Goal: Task Accomplishment & Management: Manage account settings

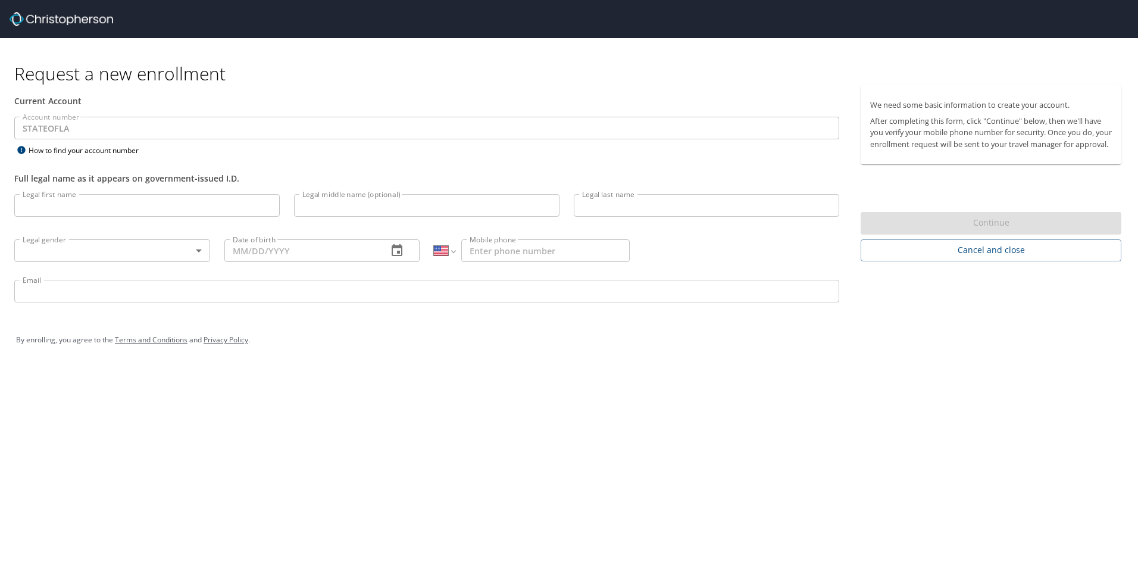
select select "US"
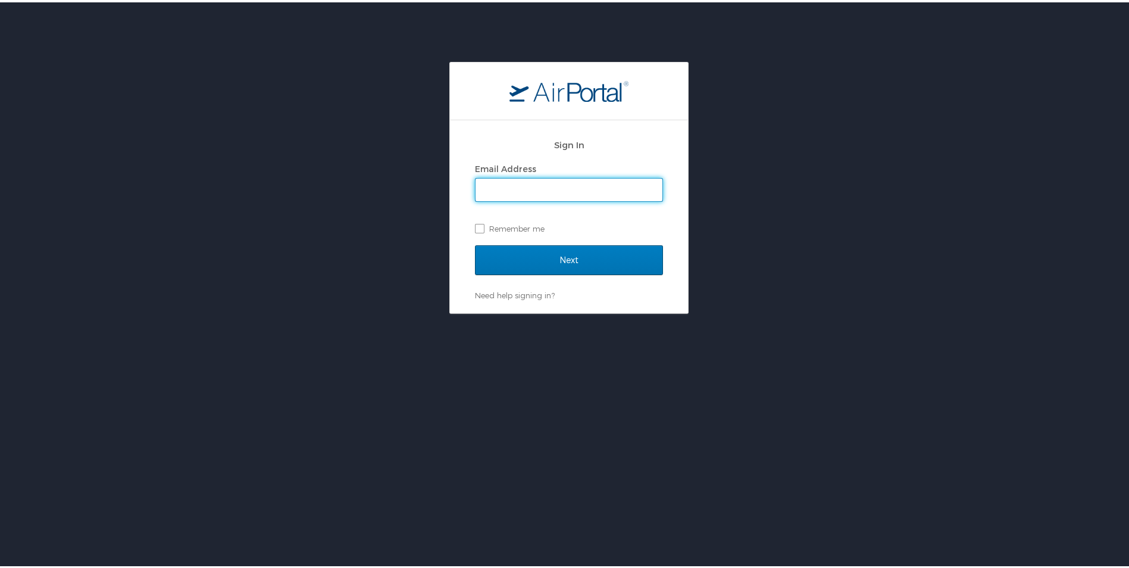
click at [535, 196] on input "Email Address" at bounding box center [568, 187] width 187 height 23
type input "Orrin.Bordelon@la.gov"
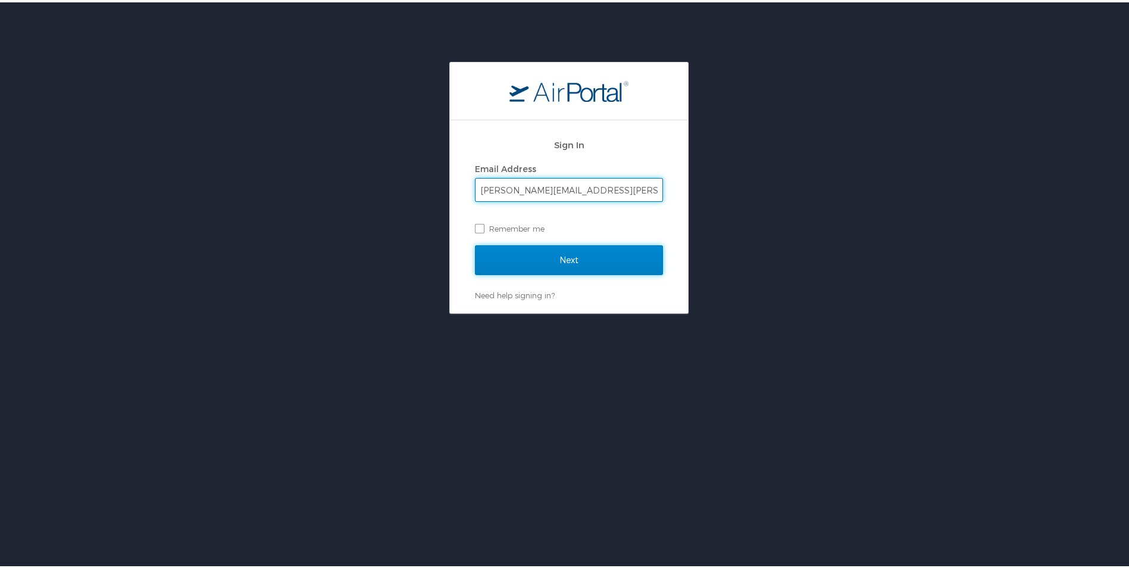
click at [527, 259] on input "Next" at bounding box center [569, 258] width 188 height 30
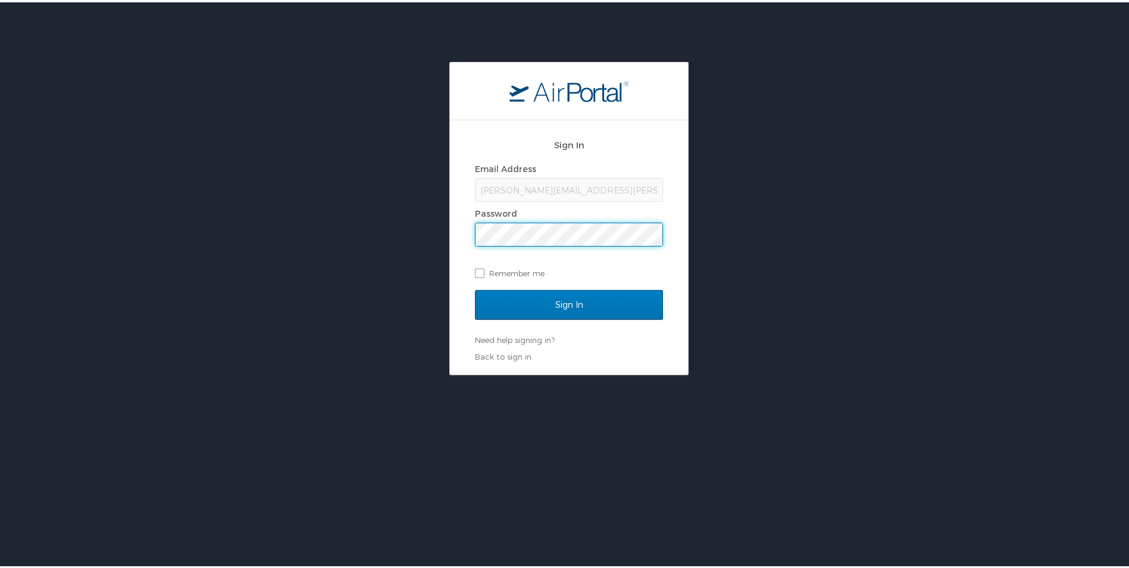
drag, startPoint x: 527, startPoint y: 257, endPoint x: 776, endPoint y: 203, distance: 255.0
click at [776, 203] on div "Sign In Email Address Orrin.Bordelon@la.gov Password Remember me Sign In Need h…" at bounding box center [569, 215] width 1138 height 313
click at [475, 269] on label "Remember me" at bounding box center [569, 271] width 188 height 18
click at [475, 269] on input "Remember me" at bounding box center [479, 270] width 8 height 8
checkbox input "true"
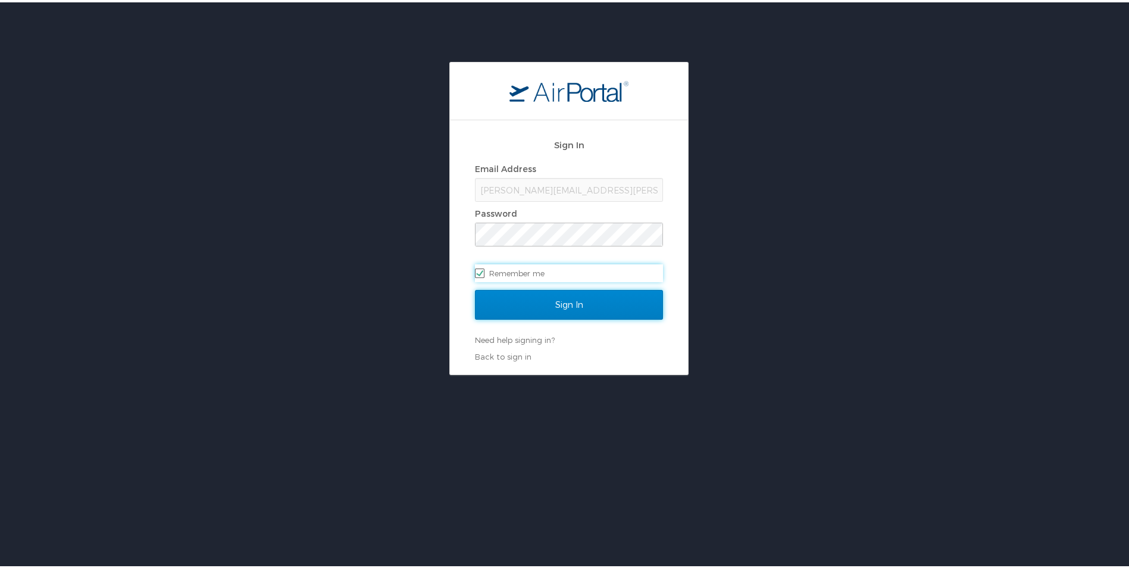
click at [506, 299] on input "Sign In" at bounding box center [569, 302] width 188 height 30
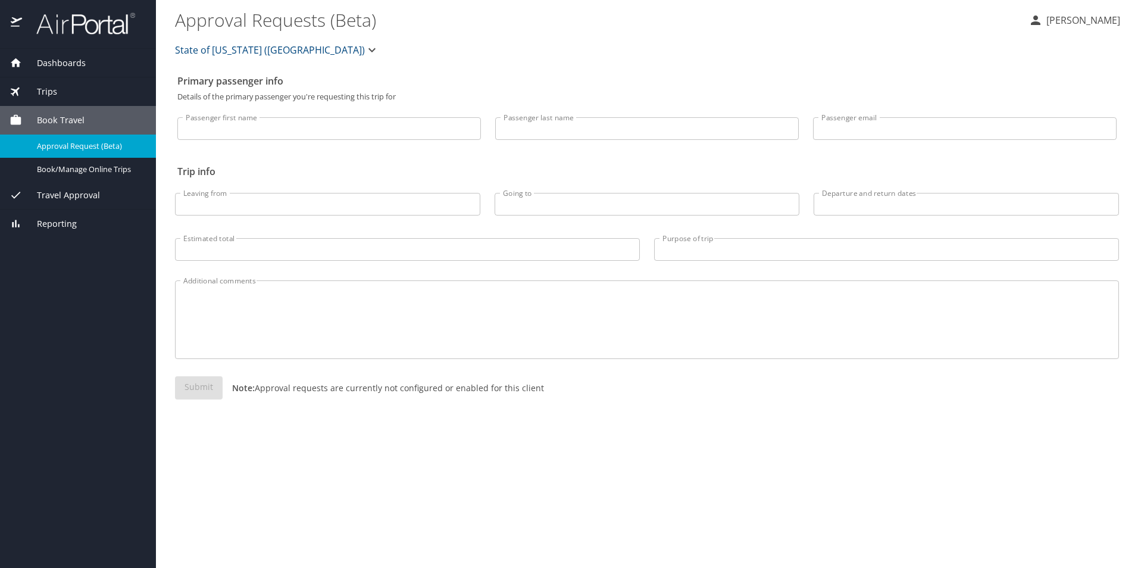
click at [81, 190] on span "Travel Approval" at bounding box center [61, 195] width 78 height 13
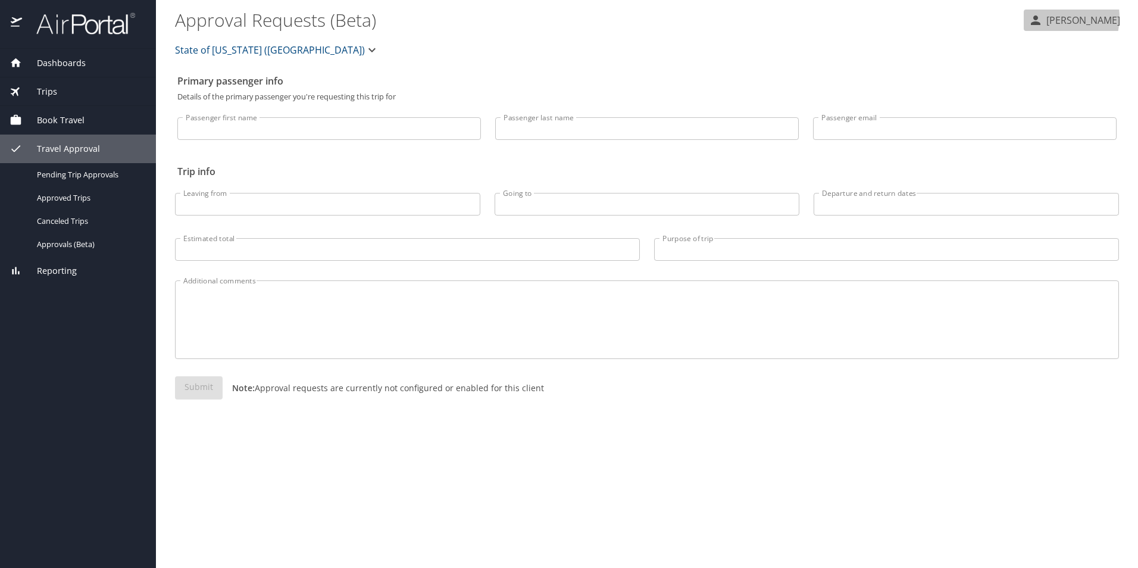
click at [1057, 17] on p "[PERSON_NAME]" at bounding box center [1080, 20] width 77 height 14
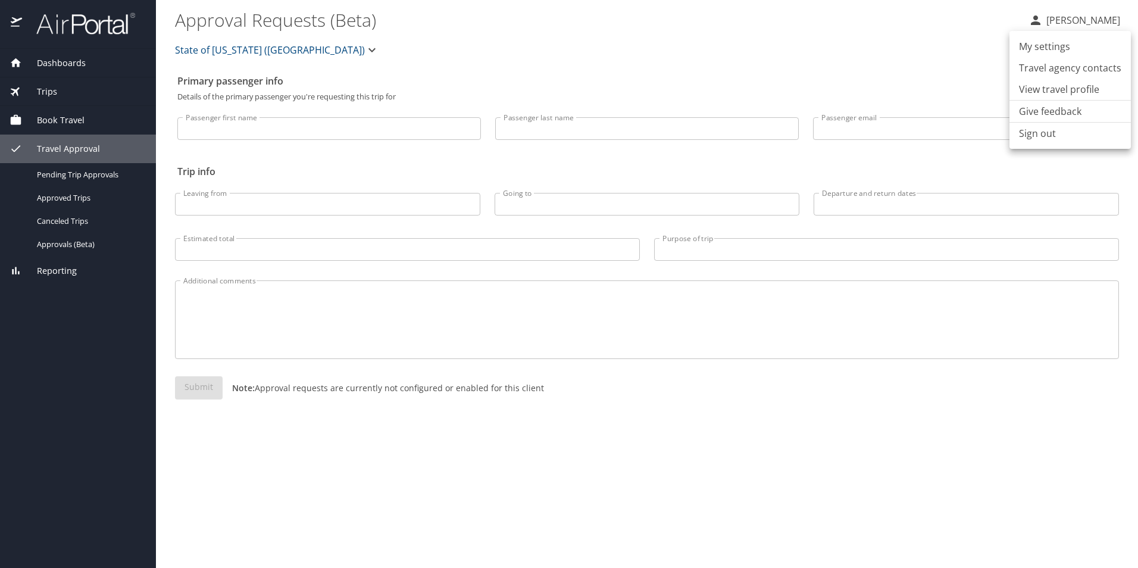
click at [1042, 48] on li "My settings" at bounding box center [1069, 46] width 121 height 21
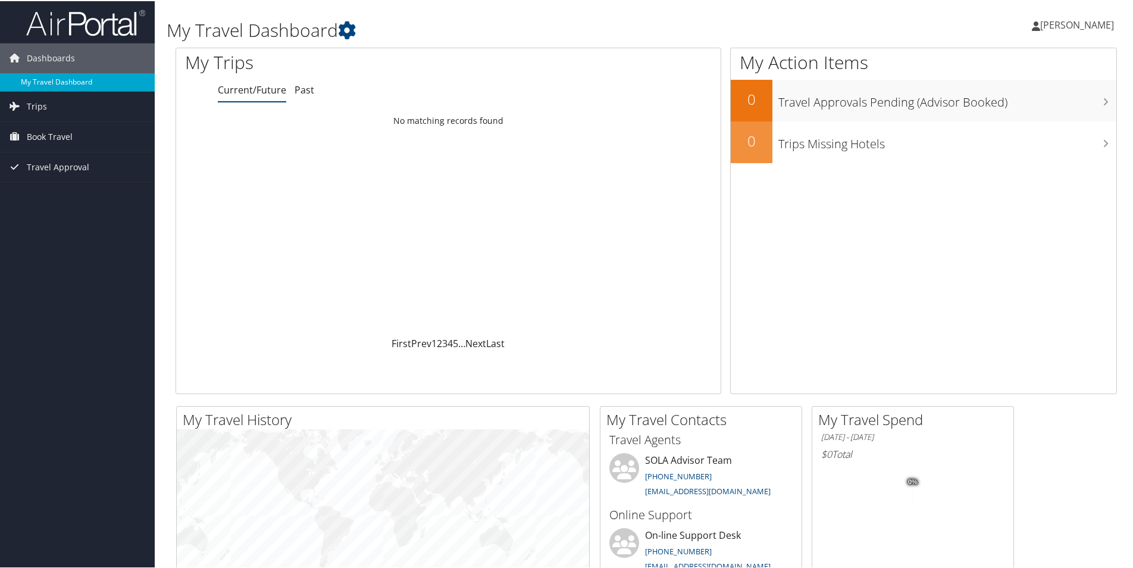
click at [37, 82] on link "My Travel Dashboard" at bounding box center [77, 81] width 155 height 18
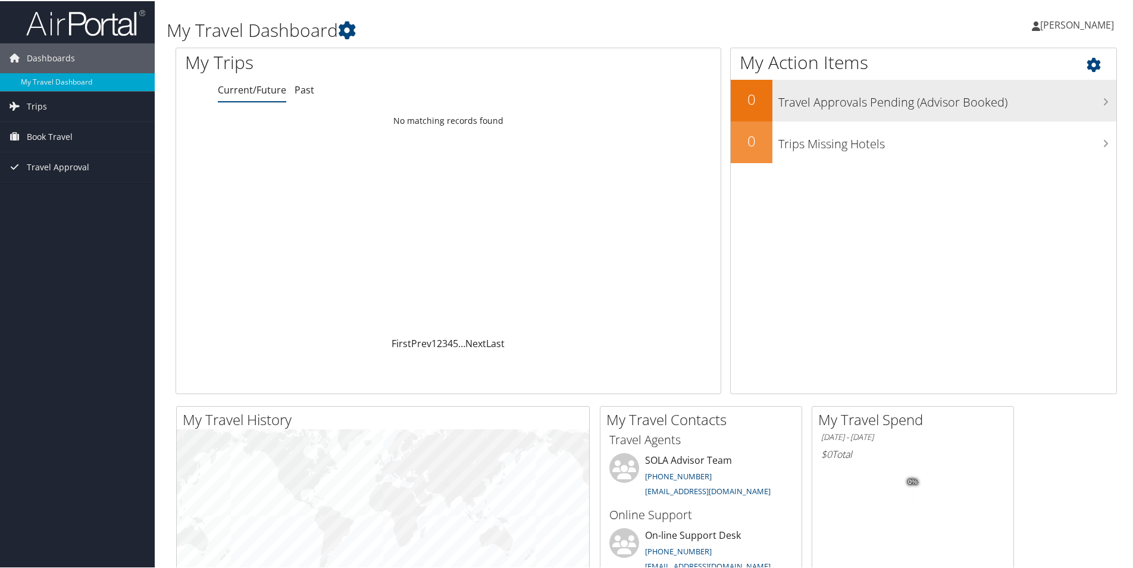
click at [1042, 100] on h3 "Travel Approvals Pending (Advisor Booked)" at bounding box center [947, 98] width 338 height 23
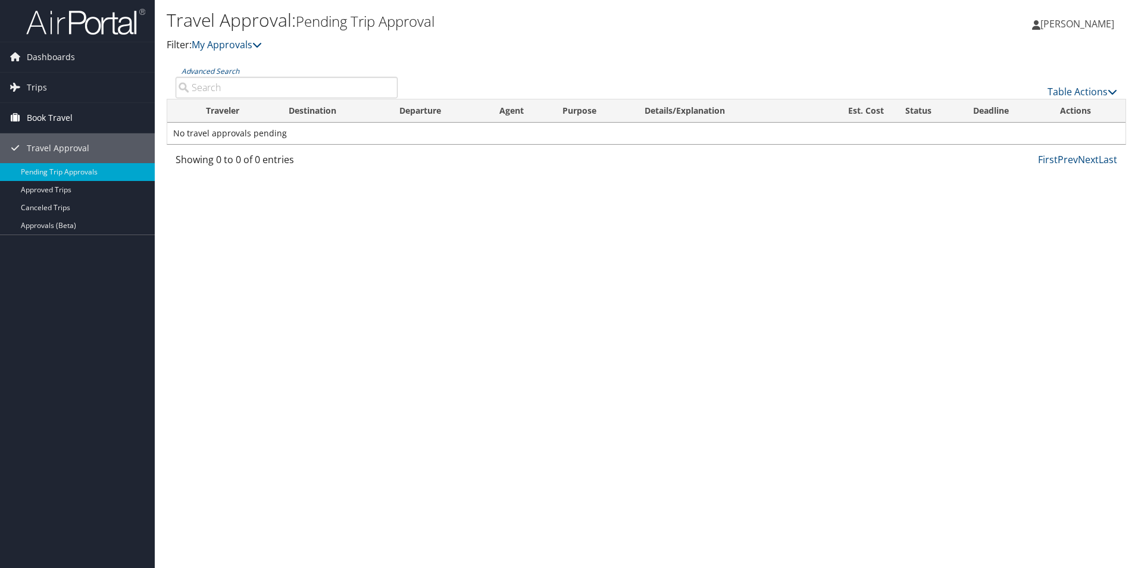
click at [33, 116] on span "Book Travel" at bounding box center [50, 118] width 46 height 30
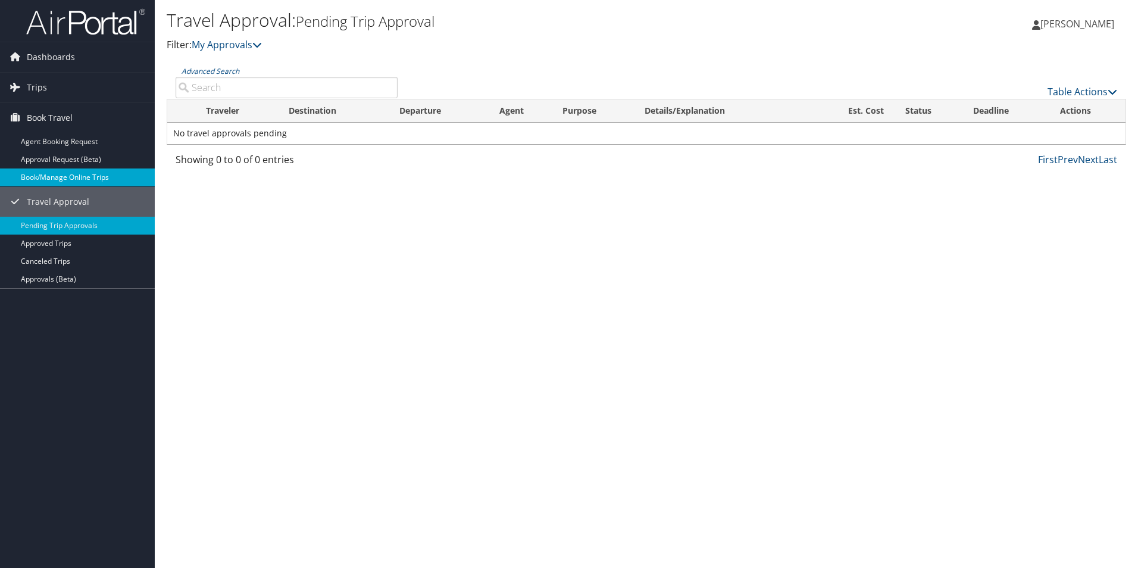
click at [55, 174] on link "Book/Manage Online Trips" at bounding box center [77, 177] width 155 height 18
click at [45, 178] on link "Book/Manage Online Trips" at bounding box center [77, 177] width 155 height 18
